Goal: Task Accomplishment & Management: Use online tool/utility

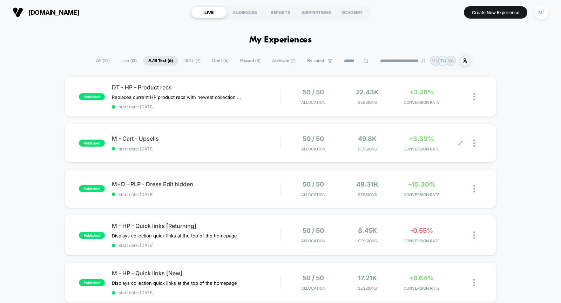
scroll to position [50, 0]
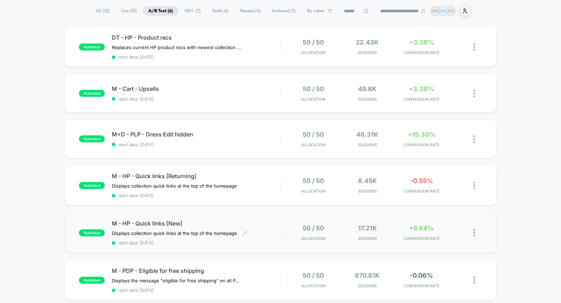
click at [210, 220] on span "M - HP - Quick links [New]" at bounding box center [196, 223] width 168 height 7
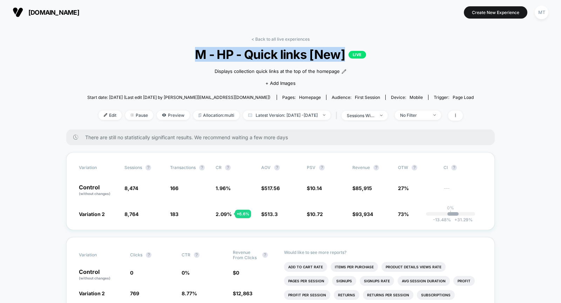
drag, startPoint x: 343, startPoint y: 55, endPoint x: 195, endPoint y: 54, distance: 148.6
click at [195, 54] on span "M - HP - Quick links [New] LIVE" at bounding box center [280, 54] width 347 height 15
copy span "M - HP - Quick links [New]"
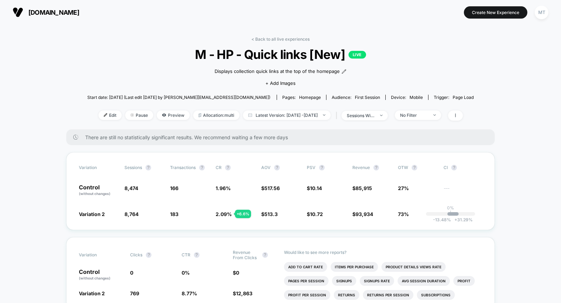
click at [432, 38] on div "< Back to all live experiences M - HP - Quick links [New] LIVE Displays collect…" at bounding box center [280, 82] width 386 height 93
click at [46, 11] on span "[DOMAIN_NAME]" at bounding box center [53, 12] width 51 height 7
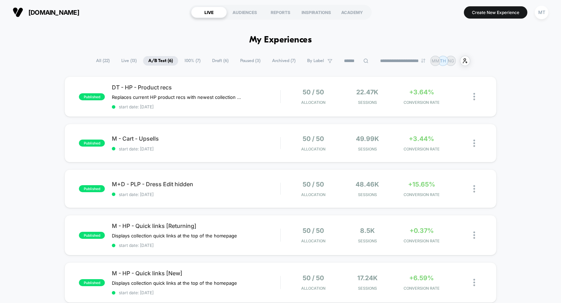
click at [190, 62] on span "100% ( 7 )" at bounding box center [192, 60] width 27 height 9
